Goal: Obtain resource: Download file/media

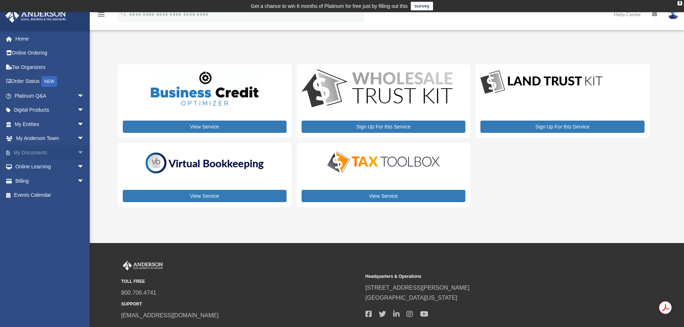
click at [38, 152] on link "My Documents arrow_drop_down" at bounding box center [50, 152] width 90 height 14
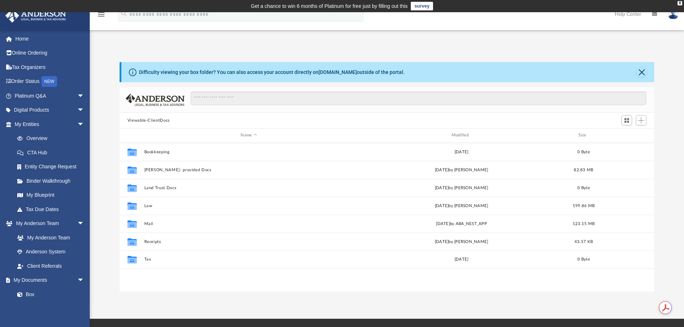
scroll to position [158, 529]
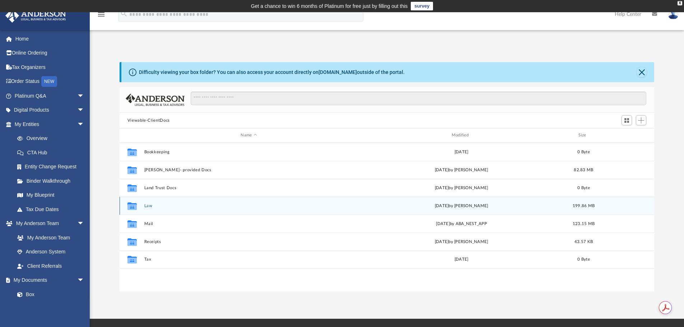
click at [146, 206] on button "Law" at bounding box center [248, 206] width 209 height 5
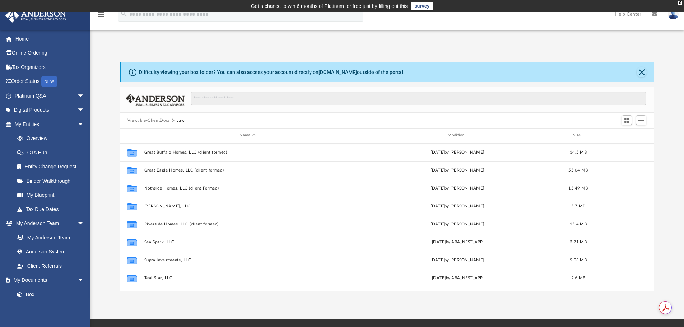
scroll to position [72, 0]
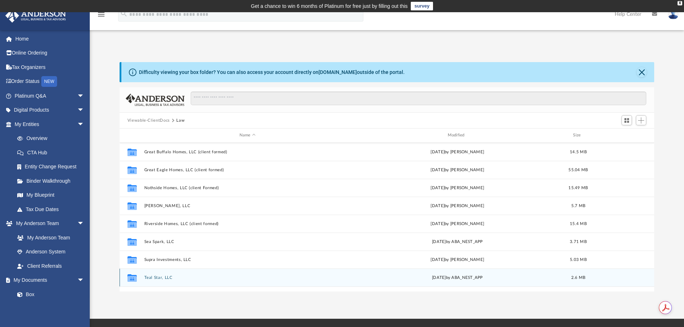
click at [154, 277] on button "Teal Star, LLC" at bounding box center [247, 277] width 207 height 5
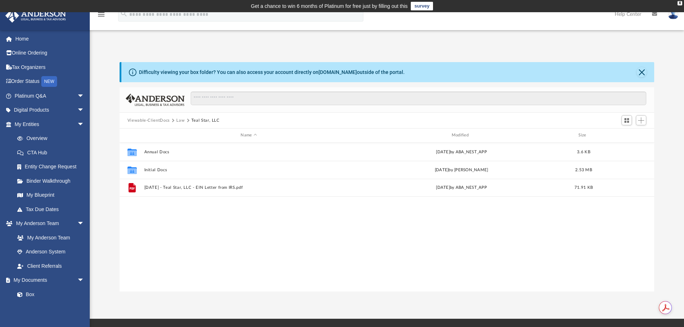
scroll to position [0, 0]
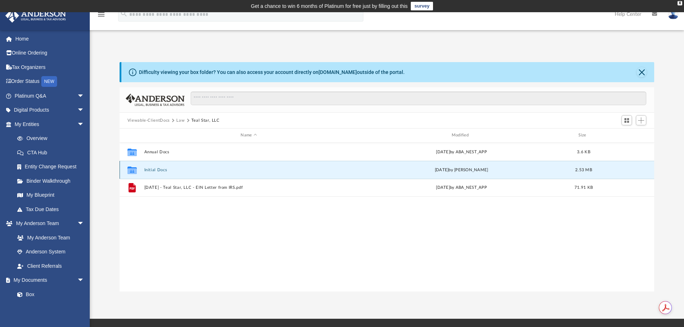
click at [155, 169] on button "Initial Docs" at bounding box center [248, 170] width 209 height 5
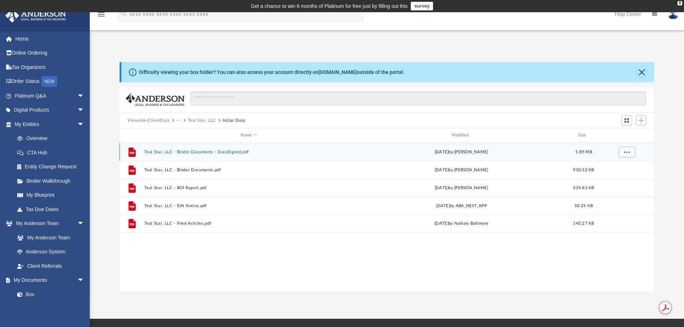
click at [214, 152] on button "Teal Star, LLC - Binder Documents - DocuSigned.pdf" at bounding box center [248, 152] width 209 height 5
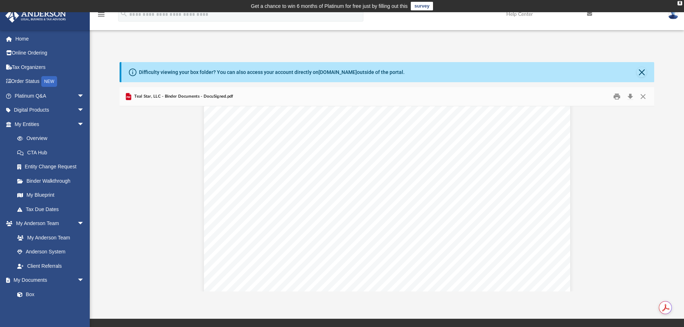
scroll to position [216, 0]
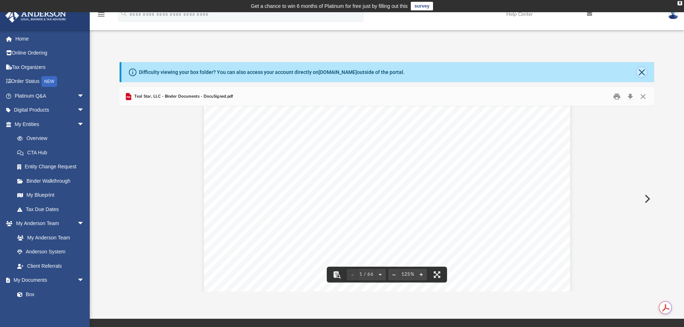
click at [644, 73] on button "Close" at bounding box center [642, 72] width 10 height 10
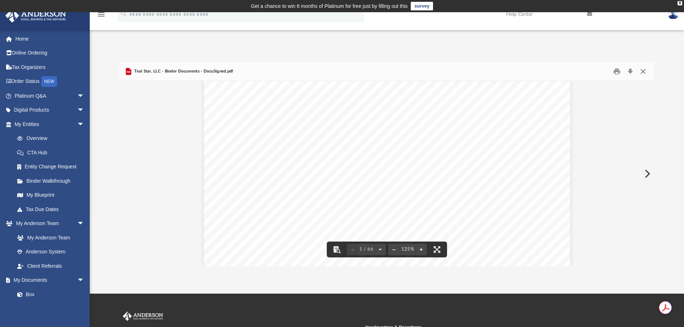
click at [640, 69] on button "Close" at bounding box center [643, 71] width 13 height 11
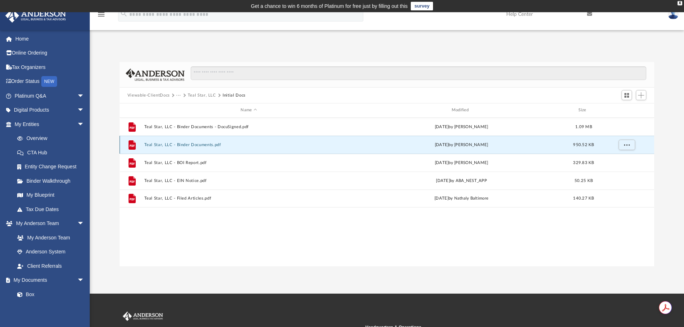
click at [205, 144] on button "Teal Star, LLC - Binder Documents.pdf" at bounding box center [248, 145] width 209 height 5
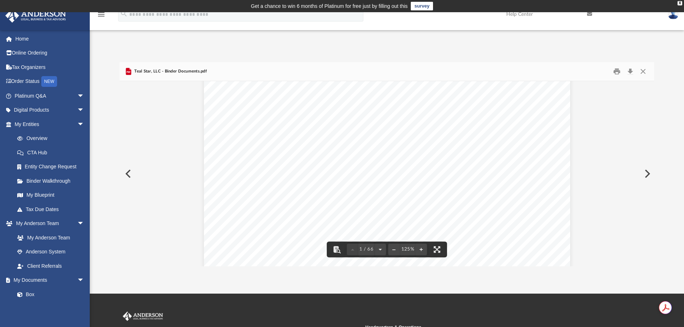
scroll to position [0, 0]
click at [129, 172] on button "Preview" at bounding box center [128, 174] width 16 height 20
click at [643, 70] on button "Close" at bounding box center [643, 71] width 13 height 11
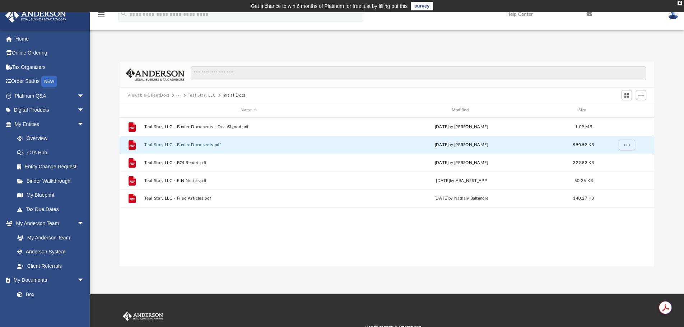
click at [159, 97] on button "Viewable-ClientDocs" at bounding box center [149, 95] width 42 height 6
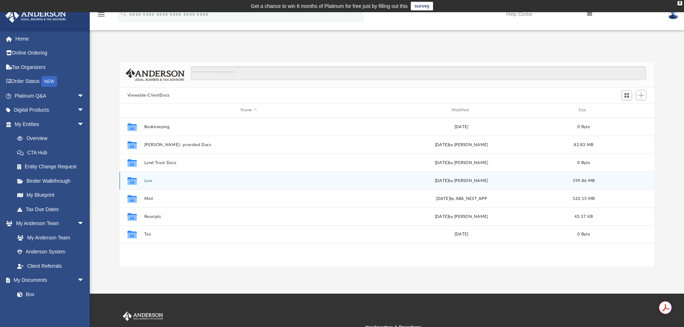
click at [154, 181] on button "Law" at bounding box center [248, 181] width 209 height 5
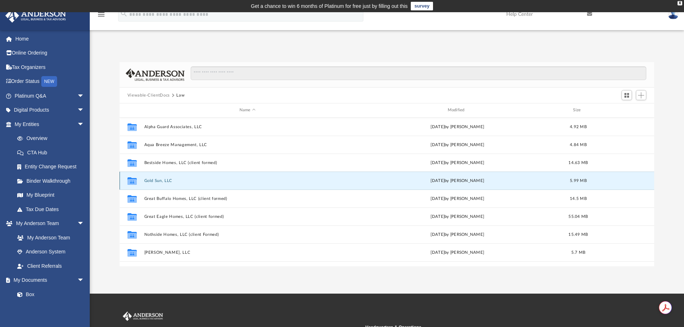
click at [156, 181] on button "Gold Sun, LLC" at bounding box center [247, 181] width 207 height 5
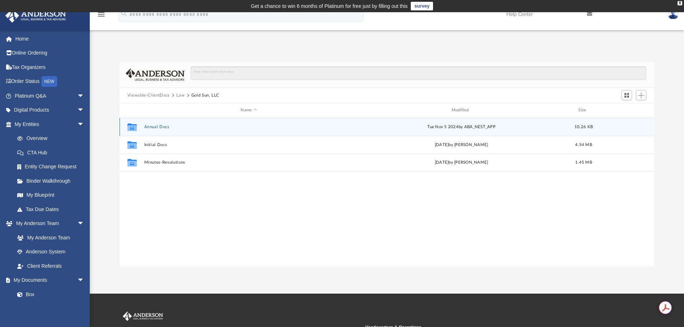
click at [166, 127] on button "Annual Docs" at bounding box center [248, 127] width 209 height 5
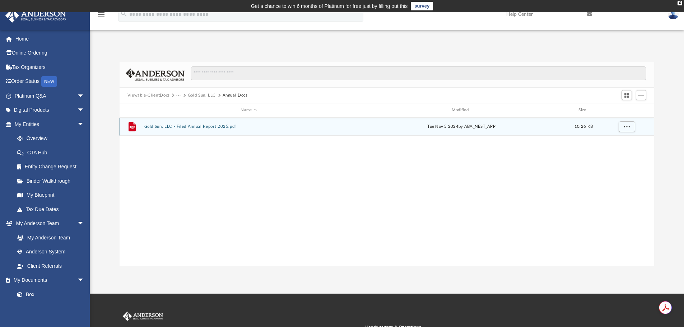
click at [164, 126] on button "Gold Sun, LLC - Filed Annual Report 2025.pdf" at bounding box center [248, 126] width 209 height 5
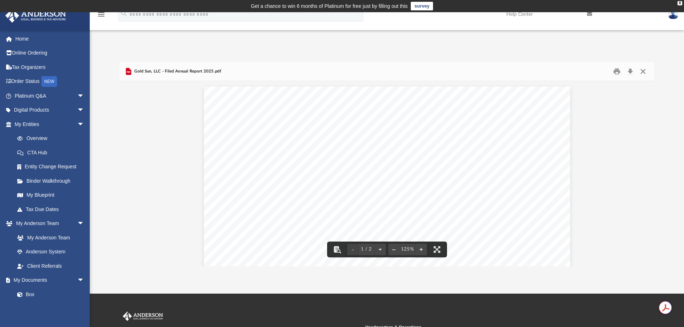
click at [645, 69] on button "Close" at bounding box center [643, 71] width 13 height 11
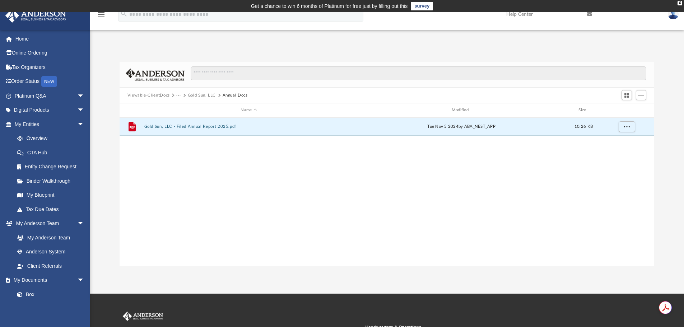
click at [194, 96] on button "Gold Sun, LLC" at bounding box center [202, 95] width 28 height 6
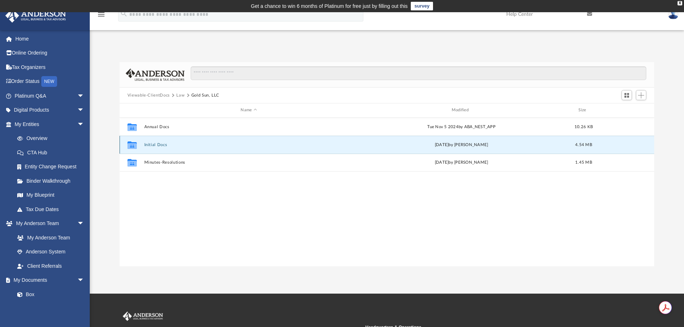
click at [158, 147] on button "Initial Docs" at bounding box center [248, 145] width 209 height 5
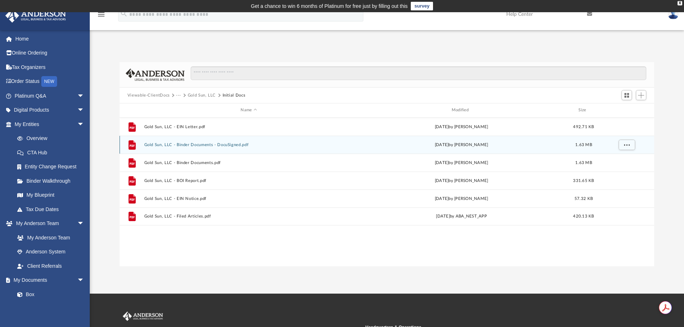
click at [214, 147] on button "Gold Sun, LLC - Binder Documents - DocuSigned.pdf" at bounding box center [248, 145] width 209 height 5
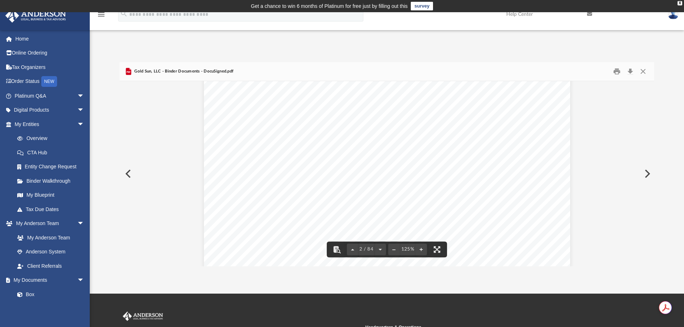
scroll to position [682, 0]
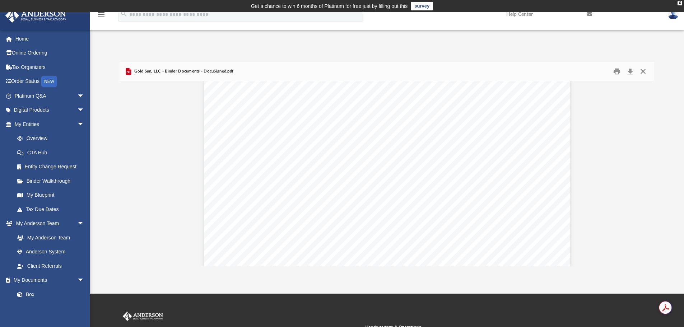
click at [644, 70] on button "Close" at bounding box center [643, 71] width 13 height 11
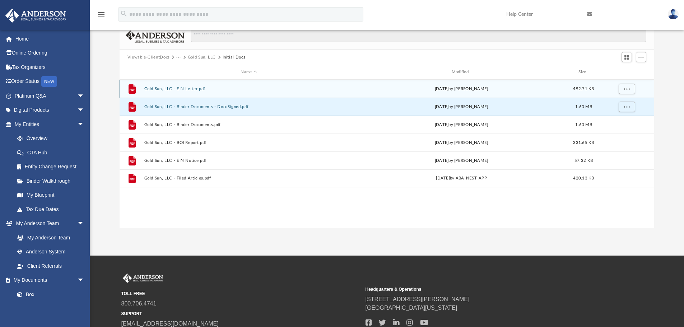
scroll to position [0, 0]
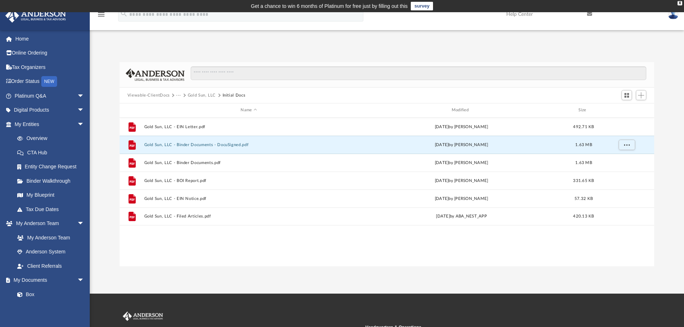
click at [155, 94] on button "Viewable-ClientDocs" at bounding box center [149, 95] width 42 height 6
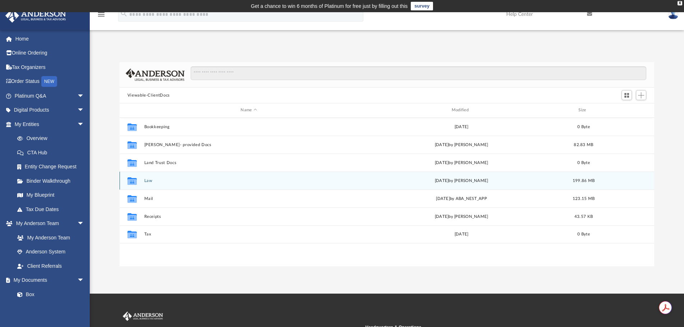
click at [152, 177] on div "Collaborated Folder Law [DATE] by [PERSON_NAME] 199.86 MB" at bounding box center [387, 181] width 535 height 18
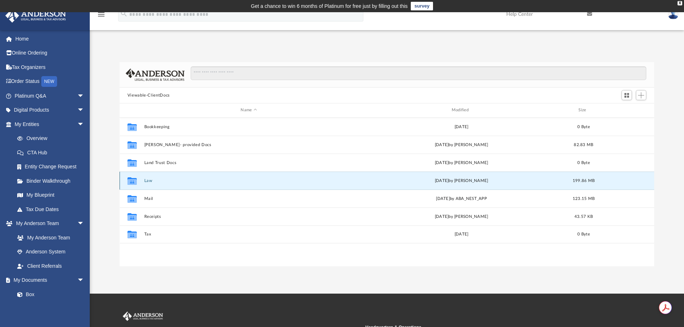
click at [153, 179] on button "Law" at bounding box center [248, 181] width 209 height 5
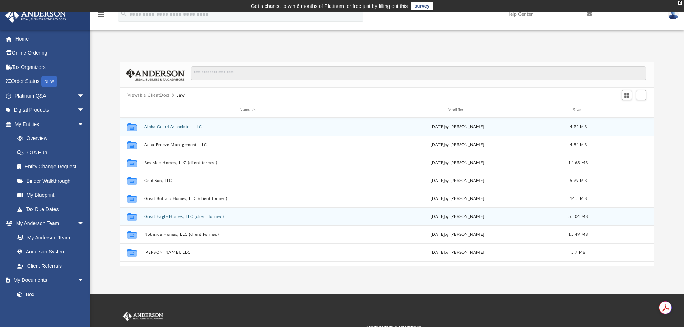
scroll to position [36, 0]
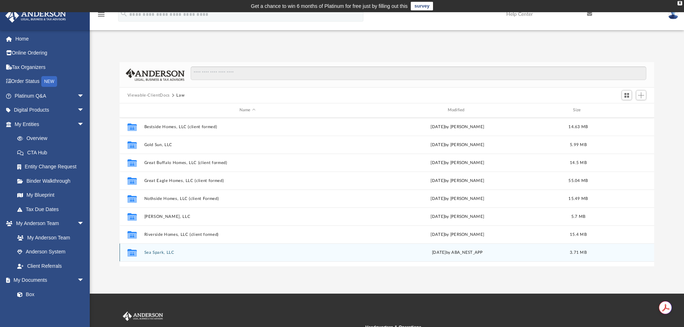
click at [165, 251] on button "Sea Spark, LLC" at bounding box center [247, 252] width 207 height 5
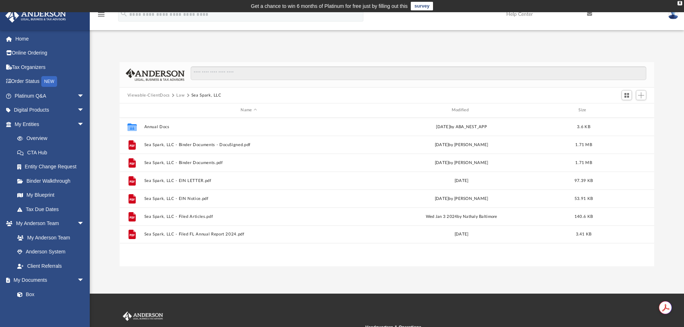
scroll to position [0, 0]
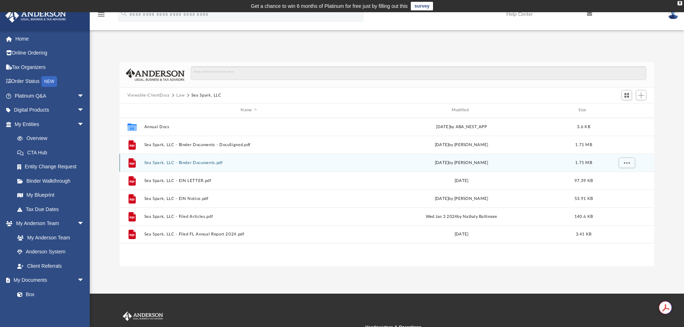
click at [214, 163] on button "Sea Spark, LLC - Binder Documents.pdf" at bounding box center [248, 163] width 209 height 5
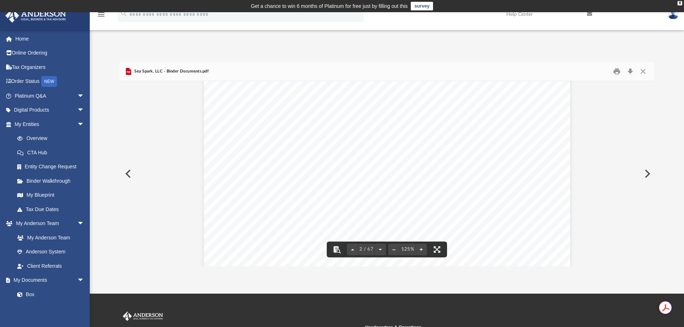
scroll to position [481, 0]
click at [643, 72] on button "Close" at bounding box center [643, 71] width 13 height 11
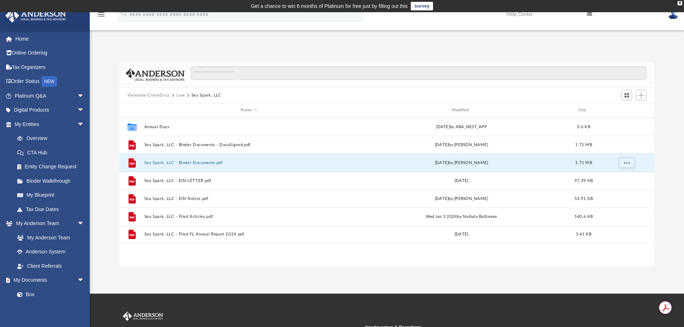
click at [179, 94] on button "Law" at bounding box center [180, 95] width 8 height 6
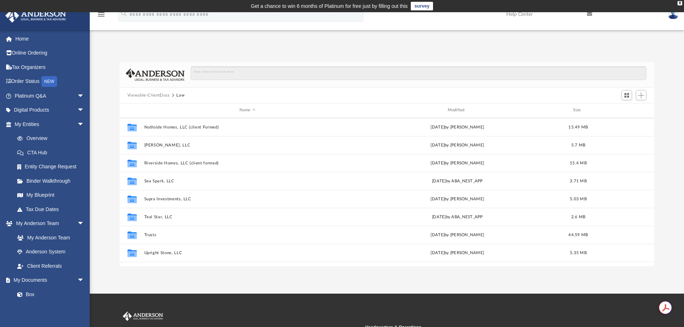
scroll to position [108, 0]
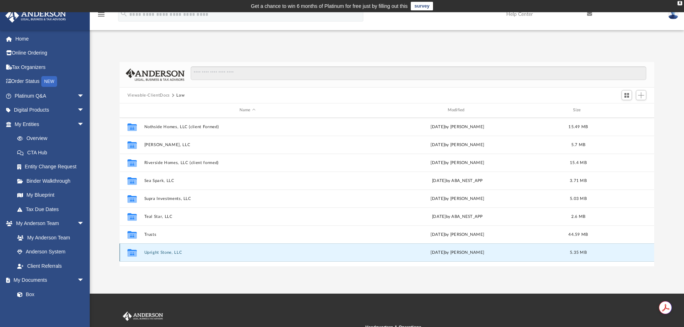
click at [168, 253] on button "Upright Stone, LLC" at bounding box center [247, 252] width 207 height 5
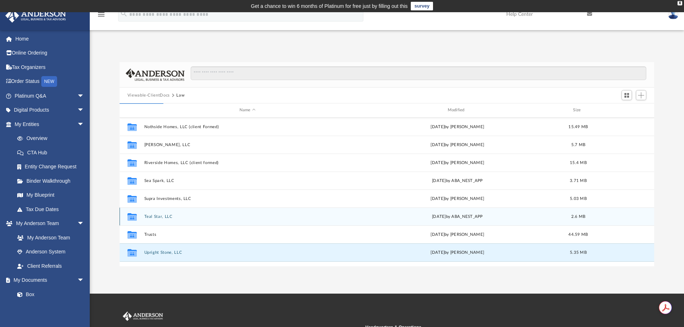
scroll to position [0, 0]
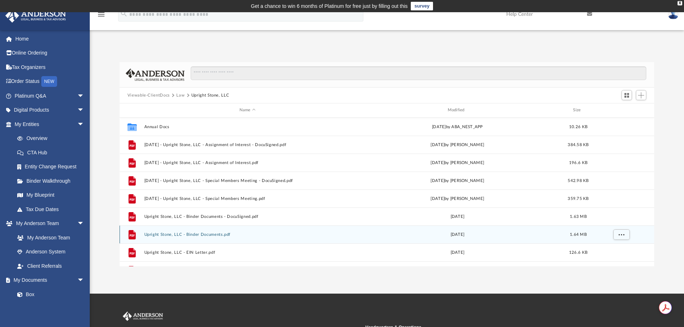
click at [217, 233] on button "Upright Stone, LLC - Binder Documents.pdf" at bounding box center [247, 234] width 207 height 5
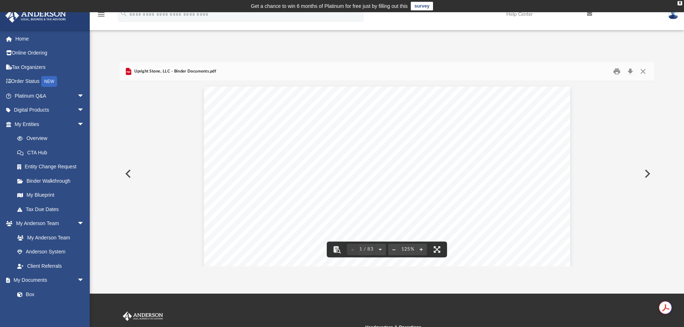
click at [129, 173] on button "Preview" at bounding box center [128, 174] width 16 height 20
click at [643, 72] on button "Close" at bounding box center [643, 71] width 13 height 11
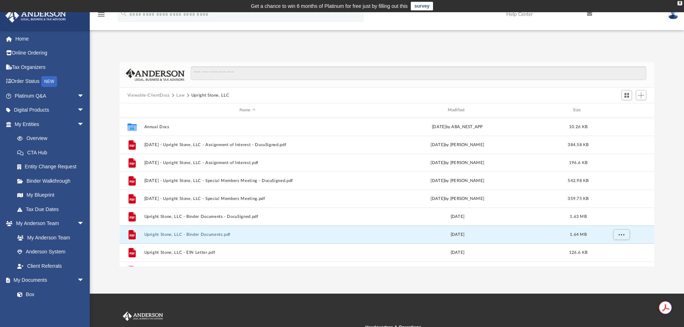
click at [144, 97] on button "Viewable-ClientDocs" at bounding box center [149, 95] width 42 height 6
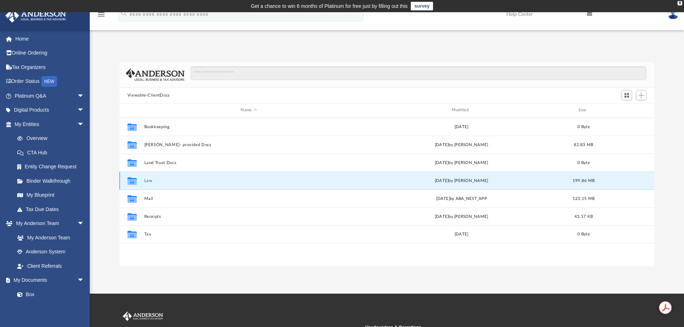
click at [148, 180] on button "Law" at bounding box center [248, 181] width 209 height 5
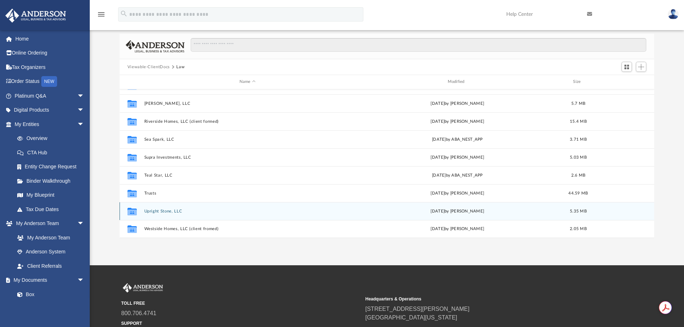
scroll to position [72, 0]
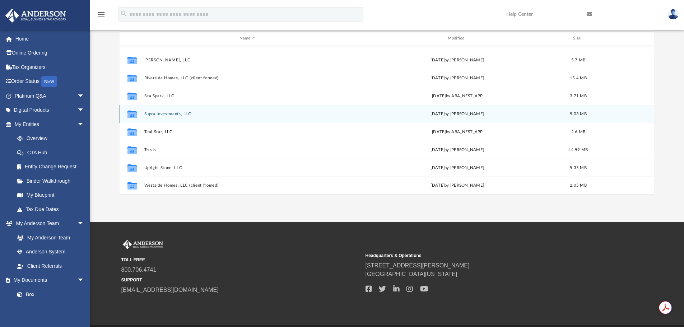
click at [164, 114] on button "Supra Investments, LLC" at bounding box center [247, 114] width 207 height 5
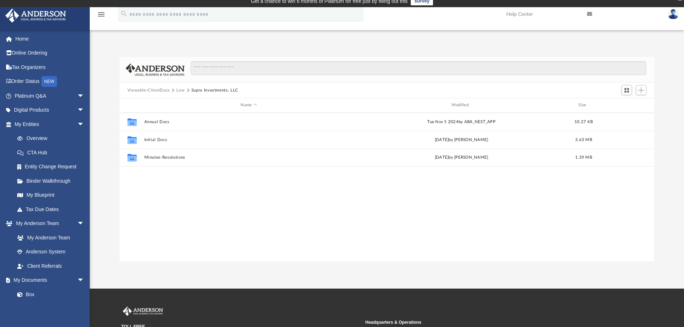
scroll to position [0, 0]
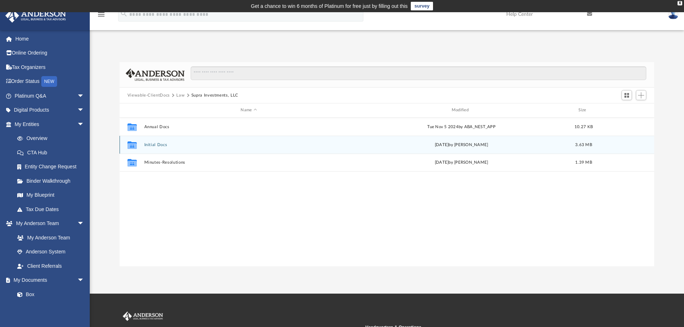
click at [165, 145] on button "Initial Docs" at bounding box center [248, 145] width 209 height 5
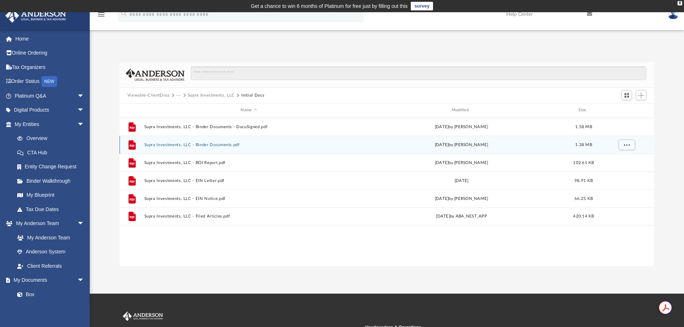
click at [187, 145] on button "Supra Investments, LLC - Binder Documents.pdf" at bounding box center [248, 145] width 209 height 5
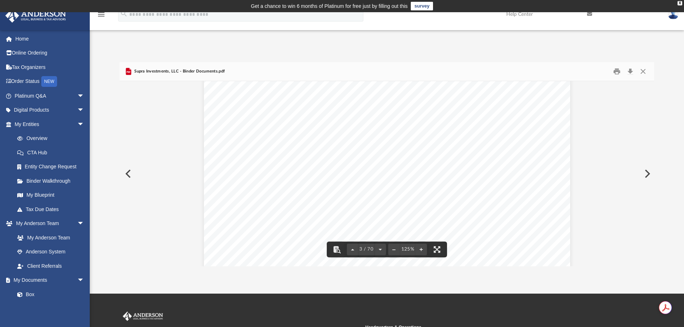
scroll to position [1113, 0]
click at [644, 70] on button "Close" at bounding box center [643, 71] width 13 height 11
